Goal: Check status: Check status

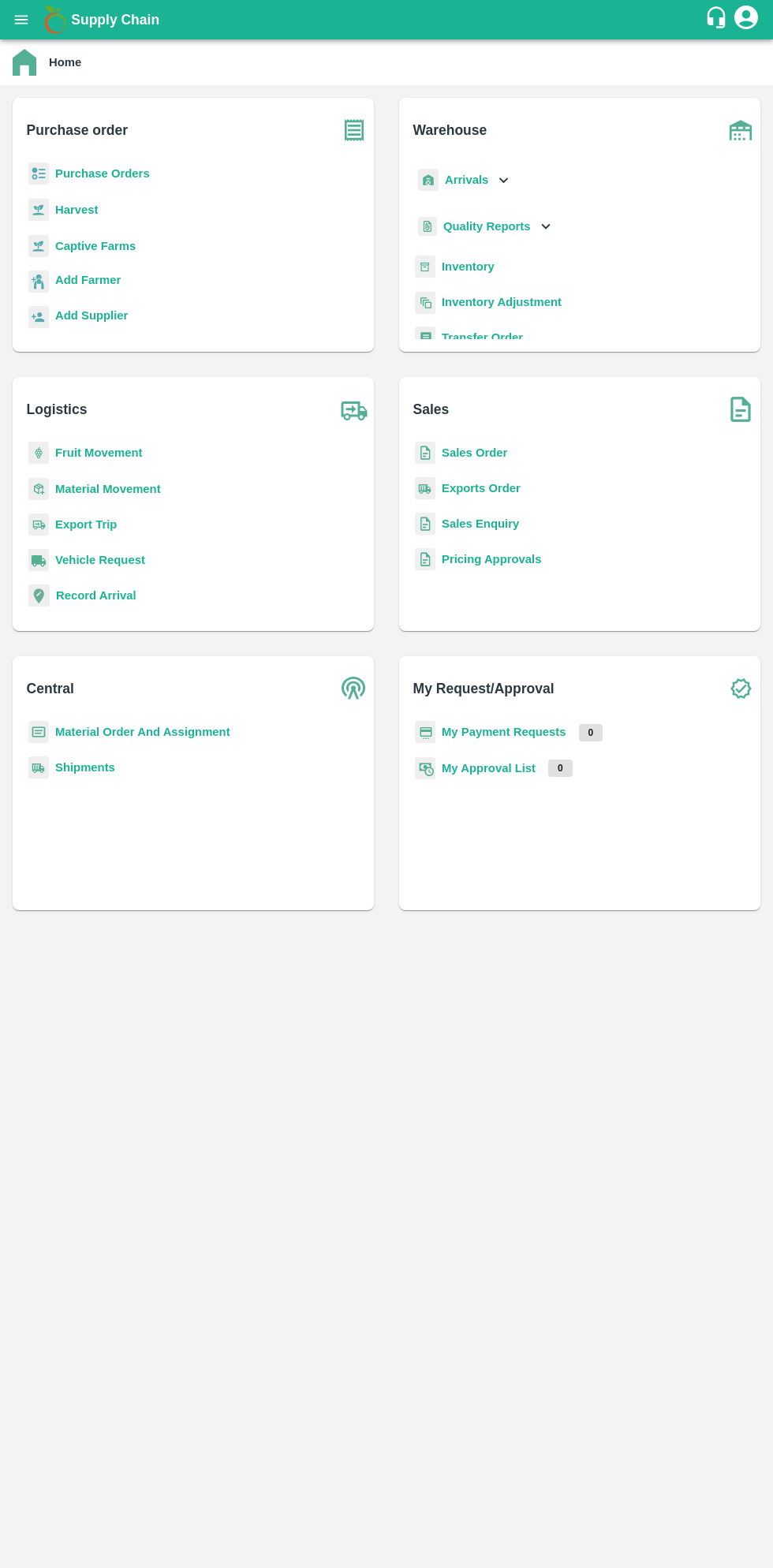
click at [73, 20] on b "Supply Chain" at bounding box center [114, 20] width 88 height 15
click at [31, 36] on div "Supply Chain" at bounding box center [386, 20] width 773 height 39
click at [36, 20] on button "open drawer" at bounding box center [21, 20] width 36 height 36
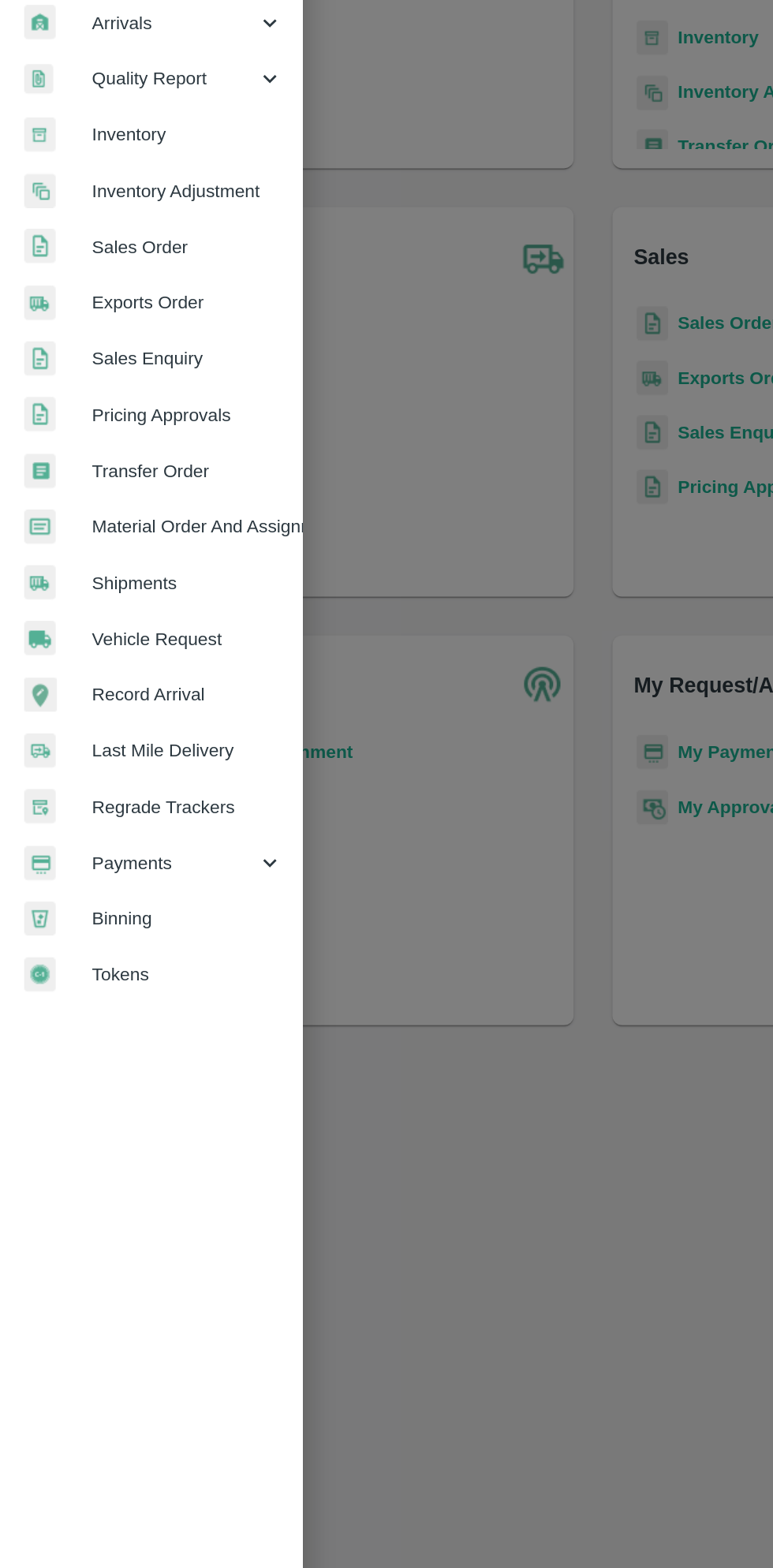
click at [102, 808] on span "Payments" at bounding box center [114, 804] width 108 height 17
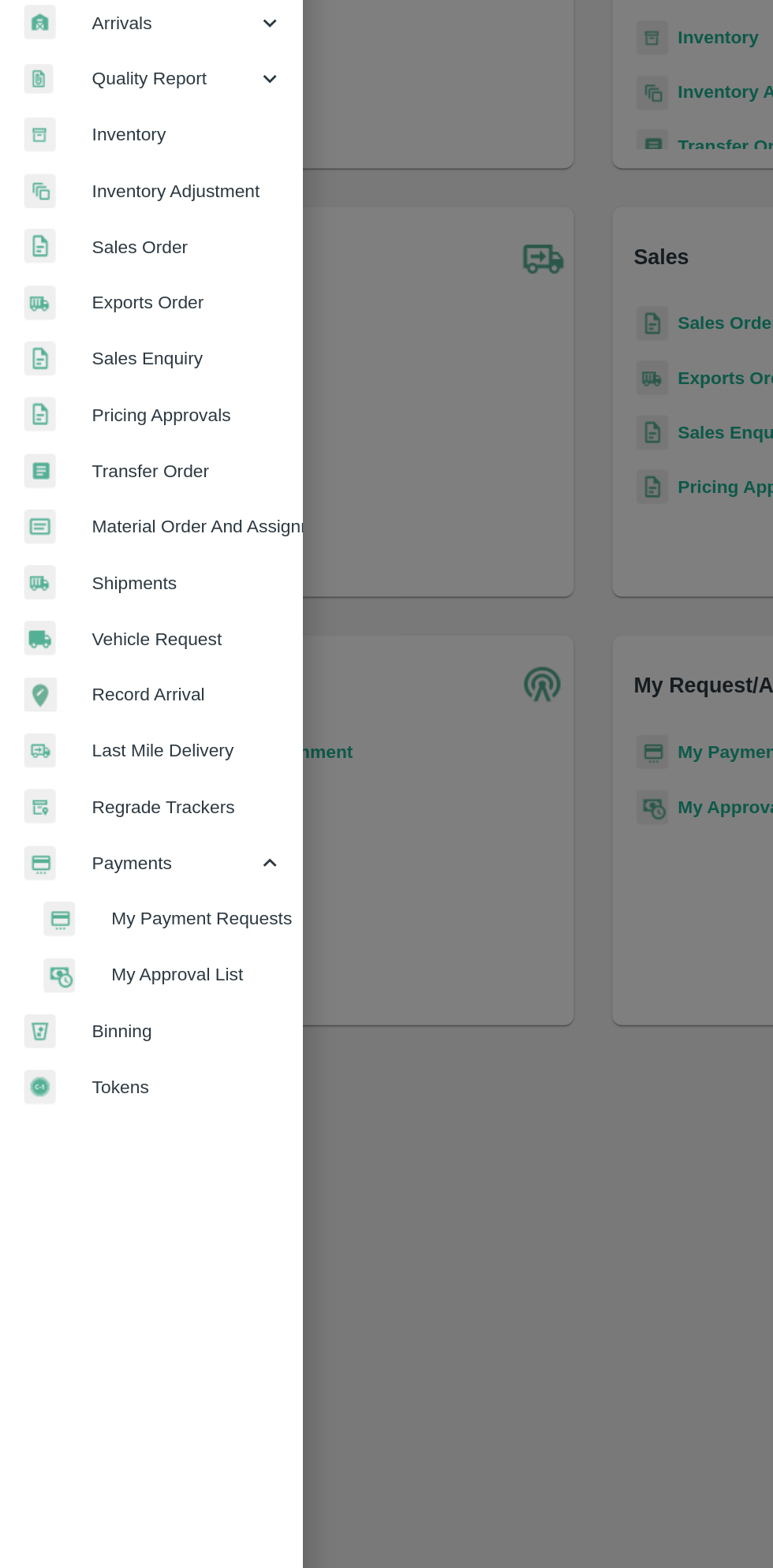
click at [132, 844] on span "My Payment Requests" at bounding box center [128, 840] width 112 height 17
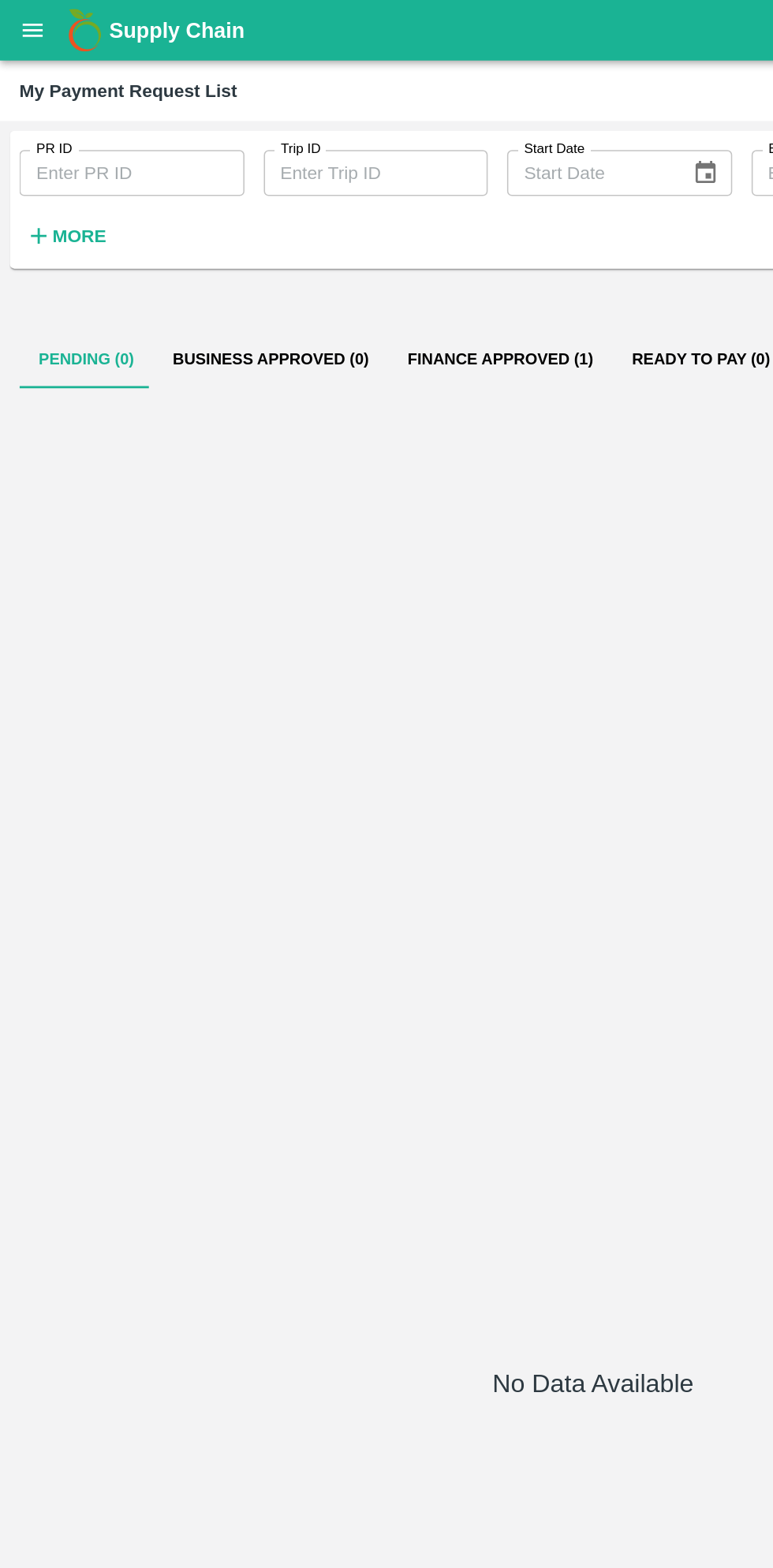
click at [308, 251] on button "Finance Approved (1)" at bounding box center [325, 234] width 146 height 38
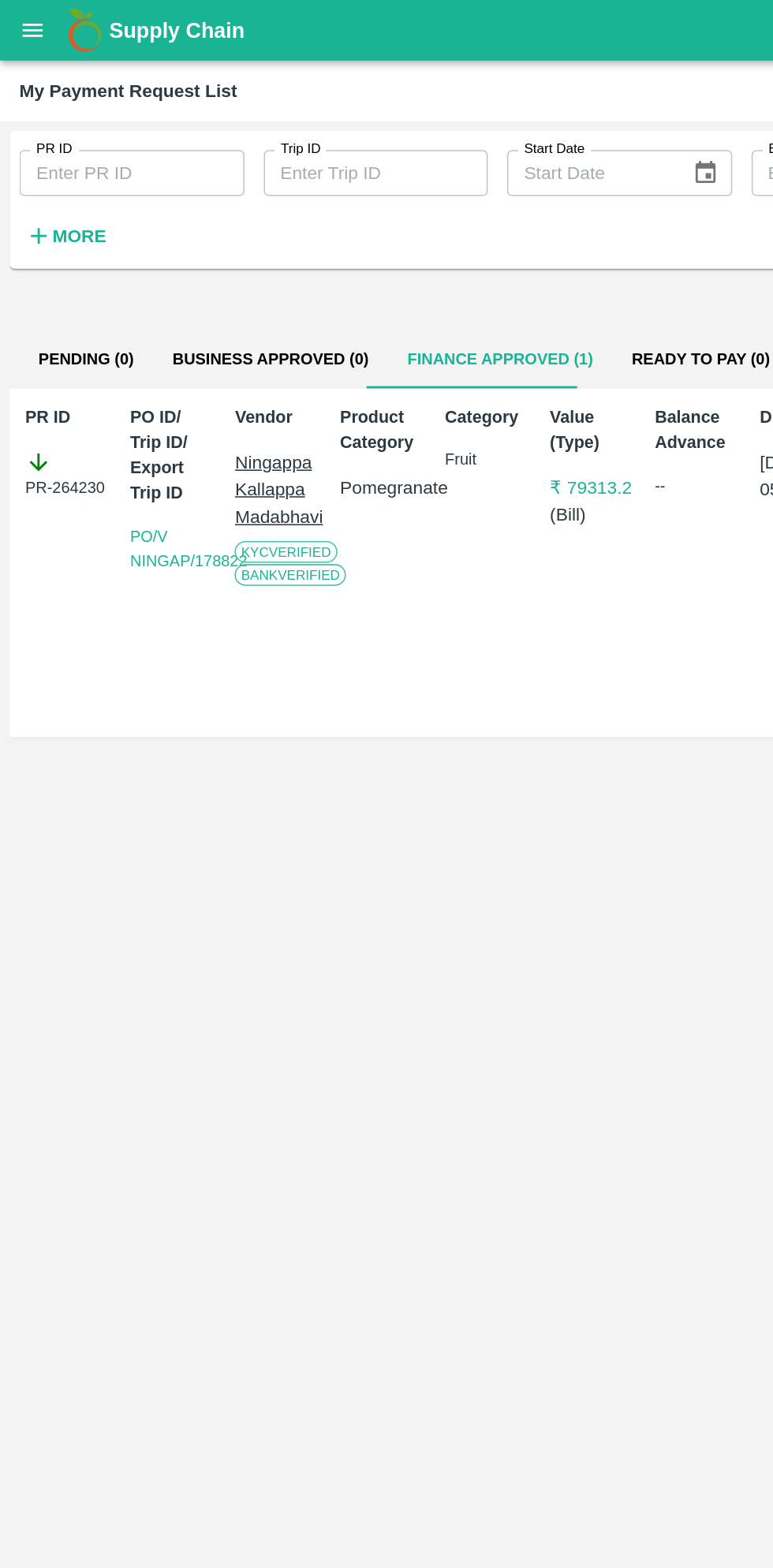
click at [83, 272] on div "PO ID/ Trip ID/ Export Trip ID PO/V NINGAP/178822" at bounding box center [109, 366] width 62 height 219
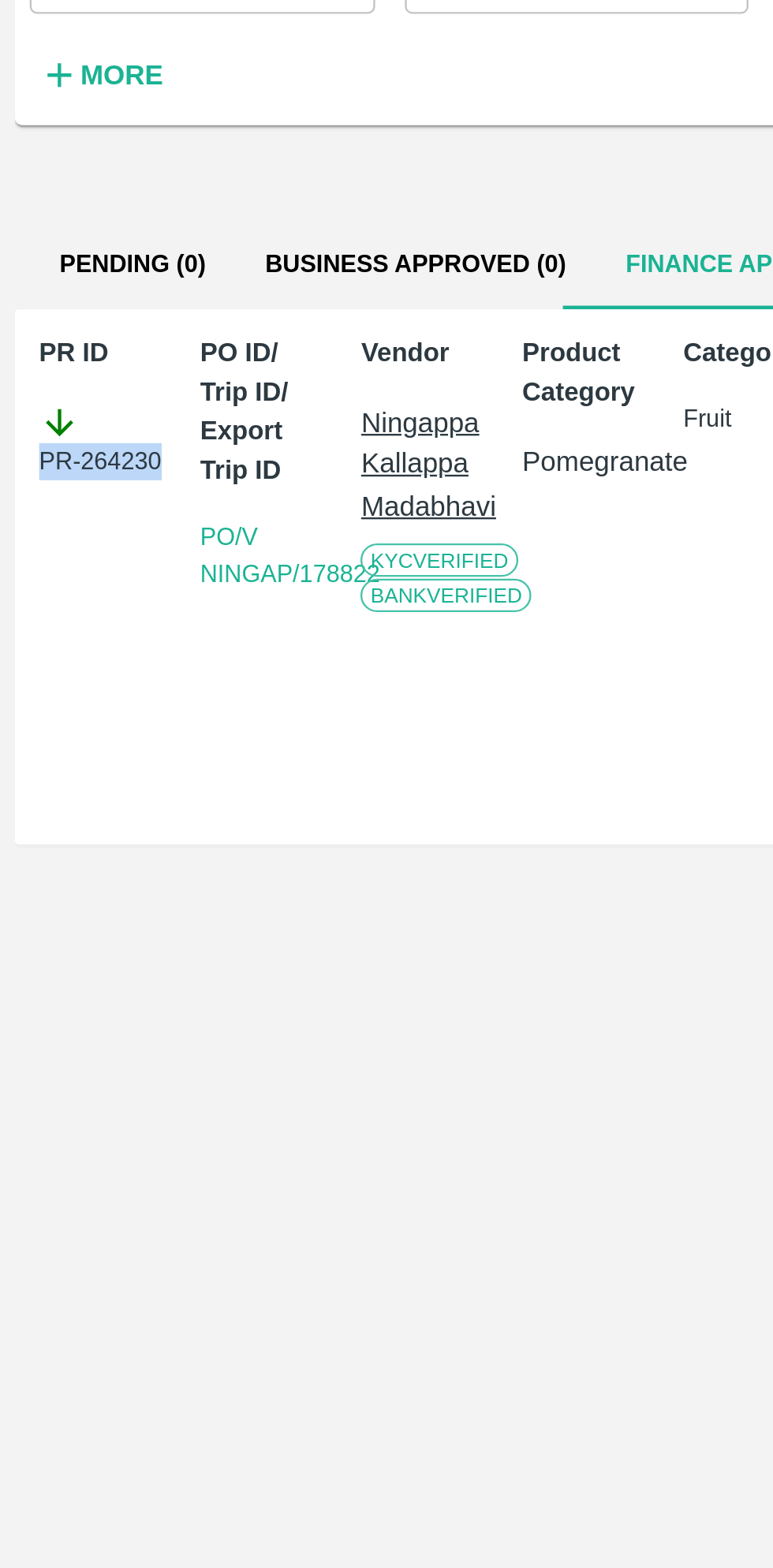
copy div "PR-264230"
